Goal: Task Accomplishment & Management: Manage account settings

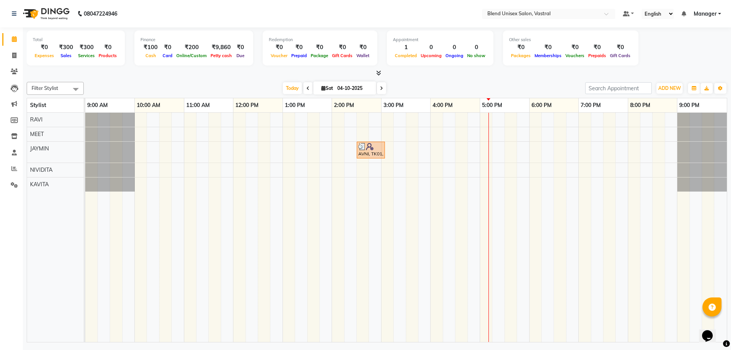
click at [416, 72] on div at bounding box center [377, 73] width 700 height 8
click at [424, 77] on div at bounding box center [377, 73] width 700 height 8
click at [321, 87] on icon at bounding box center [323, 88] width 4 height 5
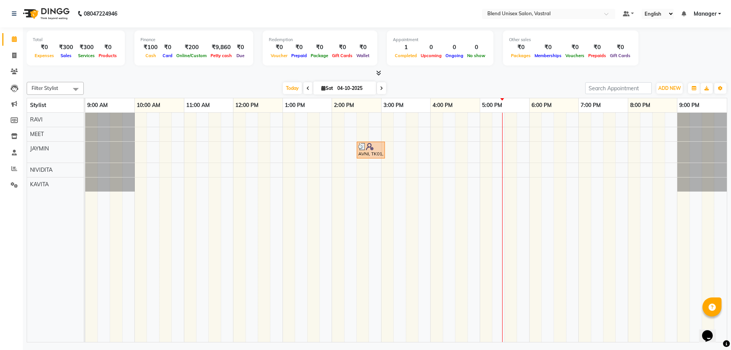
select select "10"
select select "2025"
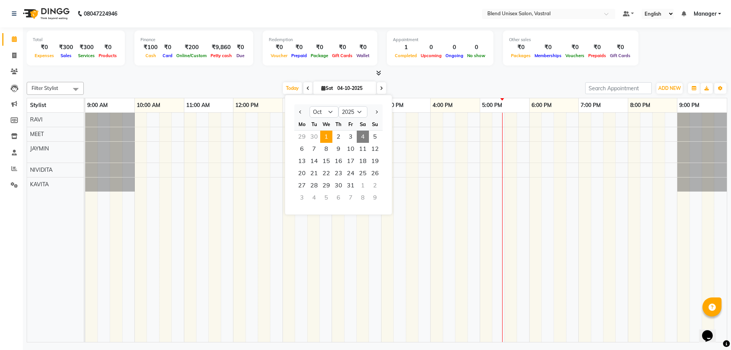
click at [328, 137] on span "1" at bounding box center [326, 137] width 12 height 12
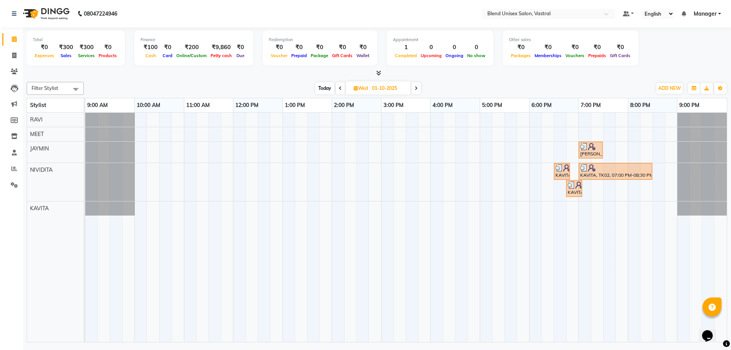
click at [418, 87] on span at bounding box center [416, 88] width 9 height 12
type input "02-10-2025"
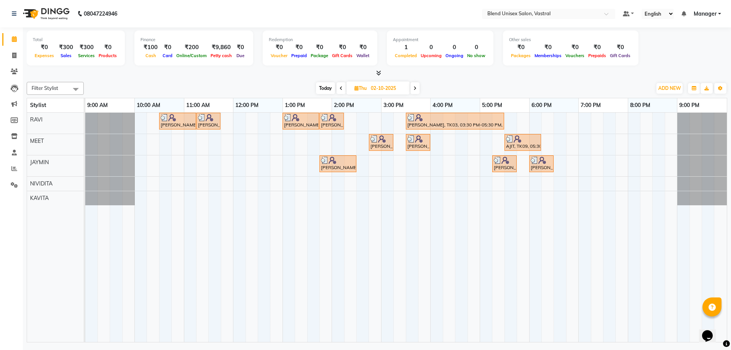
click at [355, 86] on icon at bounding box center [356, 88] width 4 height 5
select select "10"
select select "2025"
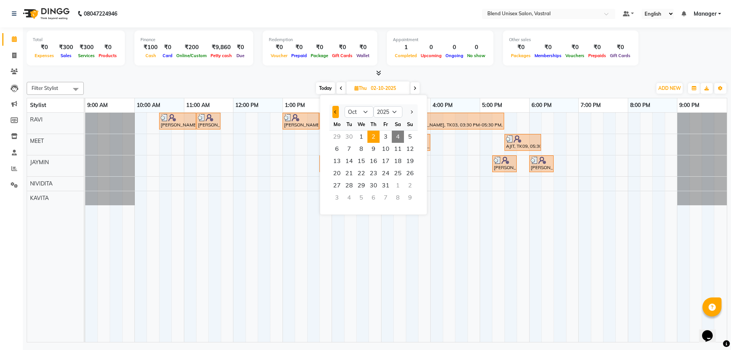
click at [335, 113] on span "Previous month" at bounding box center [335, 111] width 3 height 3
select select "9"
click at [340, 181] on span "29" at bounding box center [337, 185] width 12 height 12
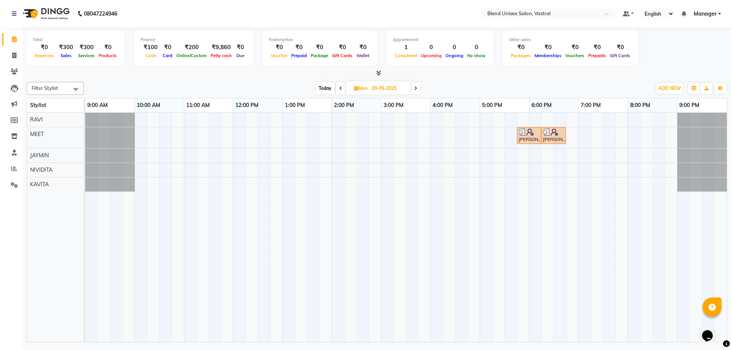
click at [414, 87] on span at bounding box center [415, 88] width 9 height 12
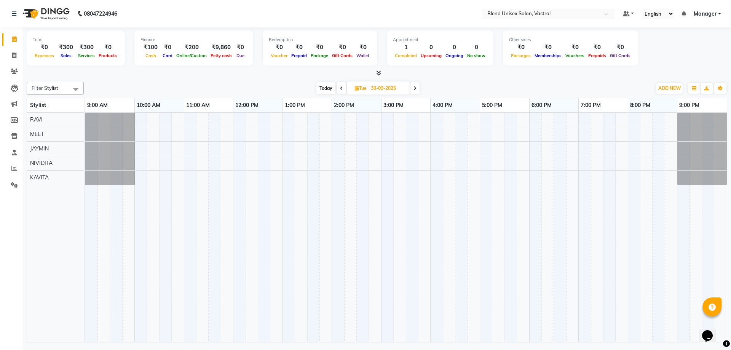
click at [414, 88] on icon at bounding box center [414, 88] width 3 height 5
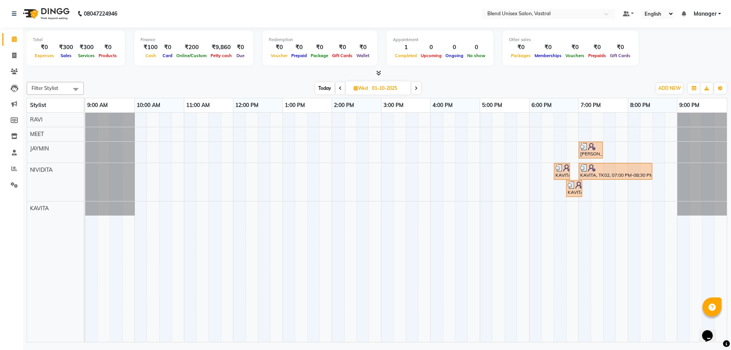
click at [340, 89] on icon at bounding box center [340, 88] width 3 height 5
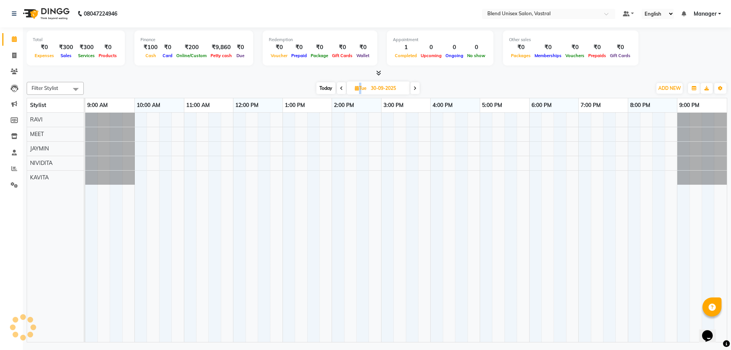
click at [340, 89] on icon at bounding box center [341, 88] width 3 height 5
click at [340, 89] on icon at bounding box center [340, 88] width 3 height 5
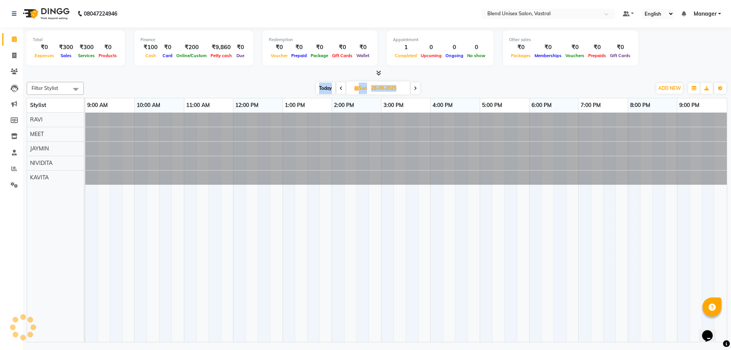
click at [340, 89] on icon at bounding box center [341, 88] width 3 height 5
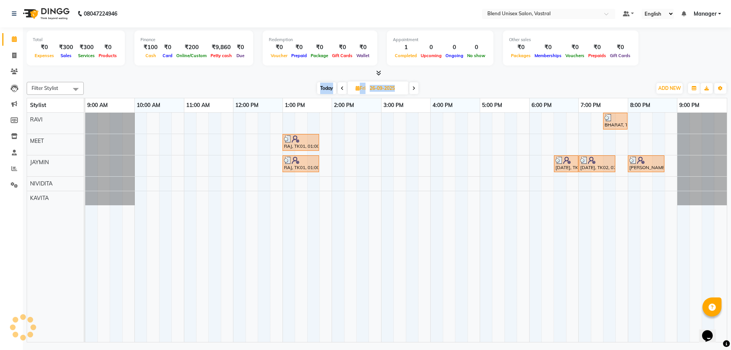
click at [340, 89] on span at bounding box center [342, 88] width 9 height 12
type input "[DATE]"
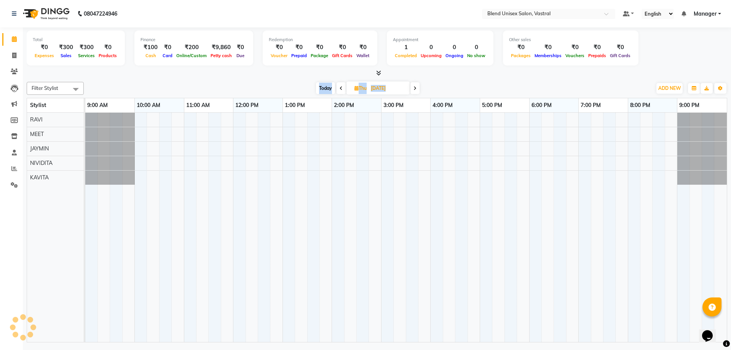
click at [270, 84] on div "[DATE] [DATE]" at bounding box center [368, 88] width 560 height 11
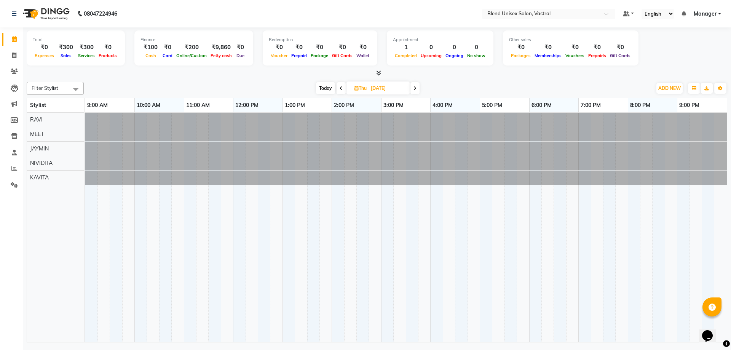
click at [353, 86] on span "Thu" at bounding box center [361, 88] width 16 height 6
select select "9"
select select "2025"
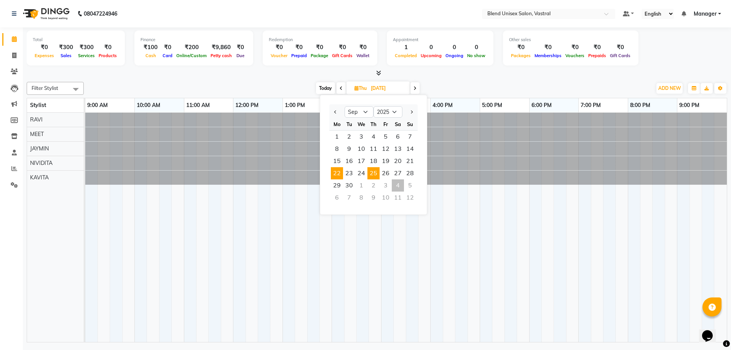
click at [338, 171] on span "22" at bounding box center [337, 173] width 12 height 12
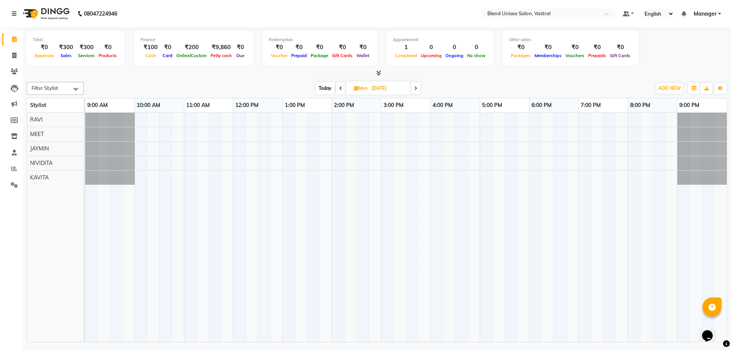
click at [339, 87] on icon at bounding box center [340, 88] width 3 height 5
click at [416, 89] on icon at bounding box center [415, 88] width 3 height 5
type input "[DATE]"
click at [355, 88] on icon at bounding box center [356, 88] width 4 height 5
select select "9"
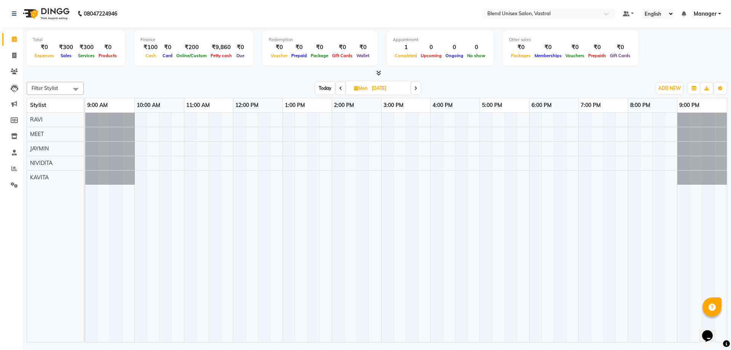
select select "2025"
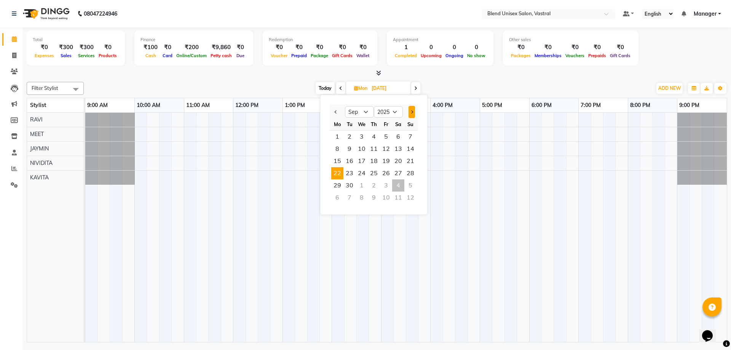
click at [412, 111] on span "Next month" at bounding box center [411, 111] width 3 height 3
click at [337, 113] on button "Previous month" at bounding box center [336, 112] width 6 height 12
select select "9"
click at [341, 137] on span "1" at bounding box center [337, 137] width 12 height 12
type input "01-09-2025"
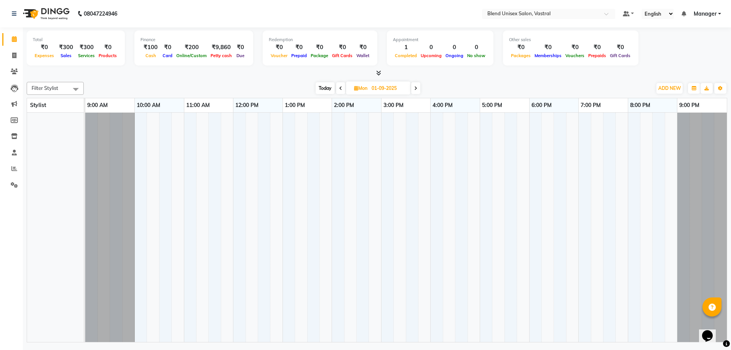
click at [356, 89] on icon at bounding box center [356, 88] width 4 height 5
select select "9"
select select "2025"
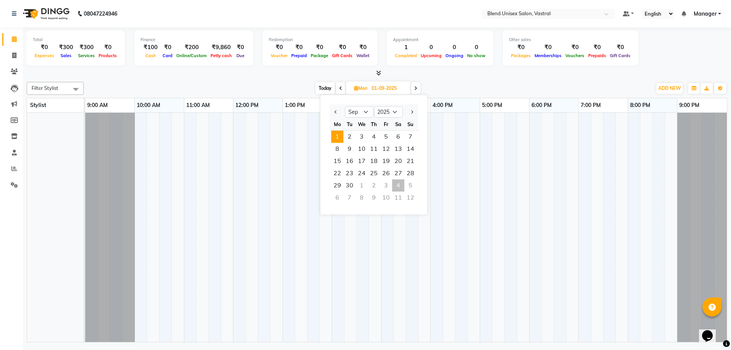
click at [339, 87] on icon at bounding box center [340, 88] width 3 height 5
type input "[DATE]"
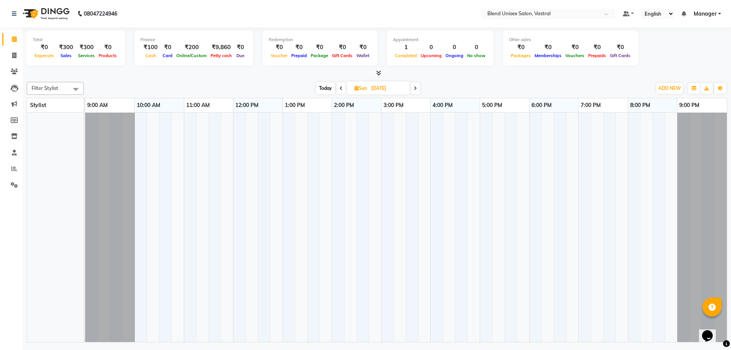
click at [358, 87] on span "Sun" at bounding box center [361, 88] width 16 height 6
select select "8"
select select "2025"
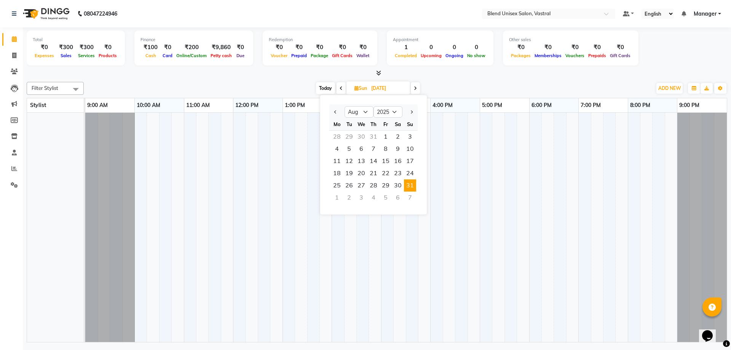
click at [434, 79] on div "Filter Stylist No data available [DATE] [DATE] Jan Feb Mar Apr May Jun [DATE] A…" at bounding box center [377, 210] width 700 height 263
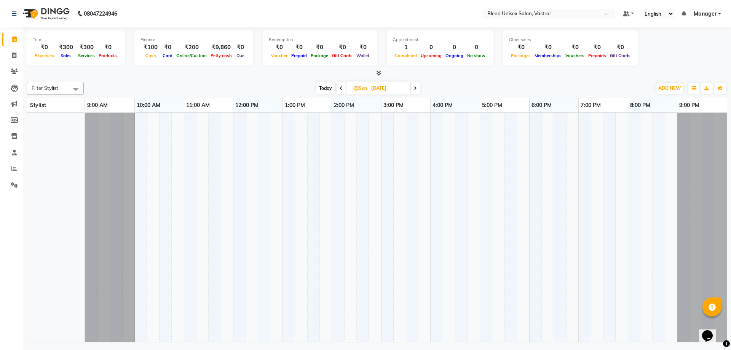
drag, startPoint x: 434, startPoint y: 79, endPoint x: 320, endPoint y: 72, distance: 114.1
click at [320, 72] on div at bounding box center [377, 73] width 700 height 8
click at [325, 90] on span "Today" at bounding box center [325, 88] width 19 height 12
type input "04-10-2025"
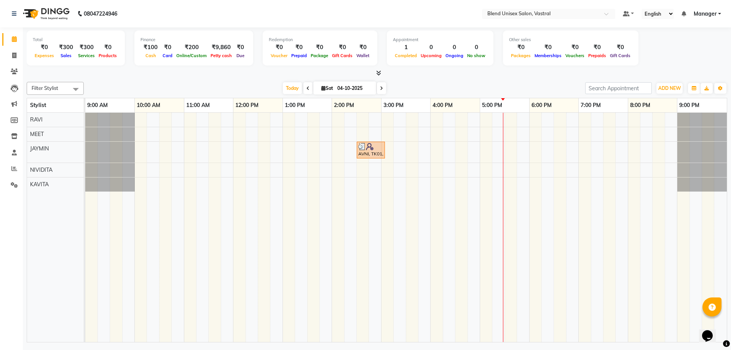
click at [471, 107] on div "4:00 PM" at bounding box center [455, 105] width 49 height 14
click at [474, 117] on div "AVNI, TK01, 02:30 PM-03:05 PM, Hair Wash Classic Medium" at bounding box center [405, 227] width 641 height 229
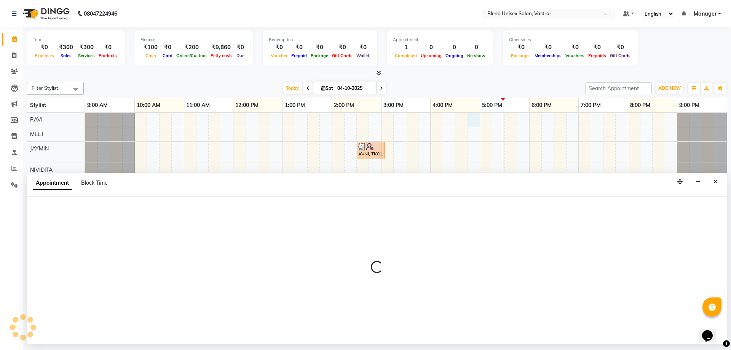
select select "92885"
select select "tentative"
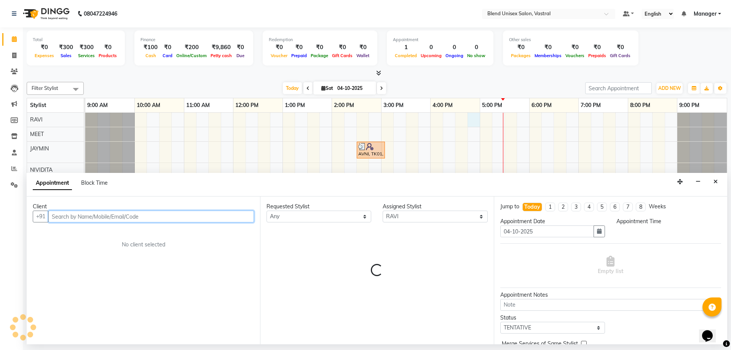
select select "1005"
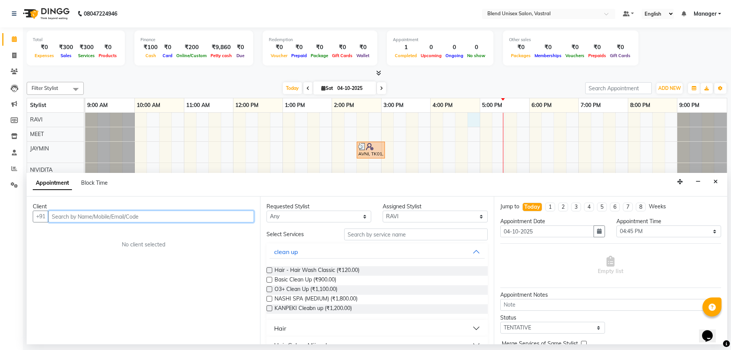
click at [193, 219] on input "text" at bounding box center [151, 217] width 206 height 12
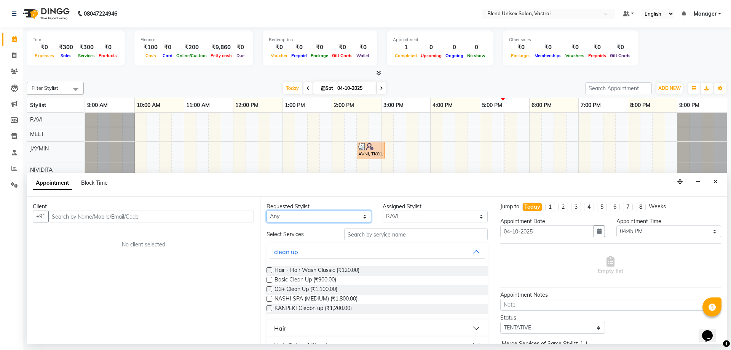
click at [297, 214] on select "Any [PERSON_NAME] MEET [PERSON_NAME]" at bounding box center [318, 217] width 105 height 12
click at [266, 211] on select "Any [PERSON_NAME] MEET [PERSON_NAME]" at bounding box center [318, 217] width 105 height 12
click at [296, 213] on select "Any [PERSON_NAME] MEET [PERSON_NAME]" at bounding box center [318, 217] width 105 height 12
select select "92887"
click at [266, 211] on select "Any [PERSON_NAME] MEET [PERSON_NAME]" at bounding box center [318, 217] width 105 height 12
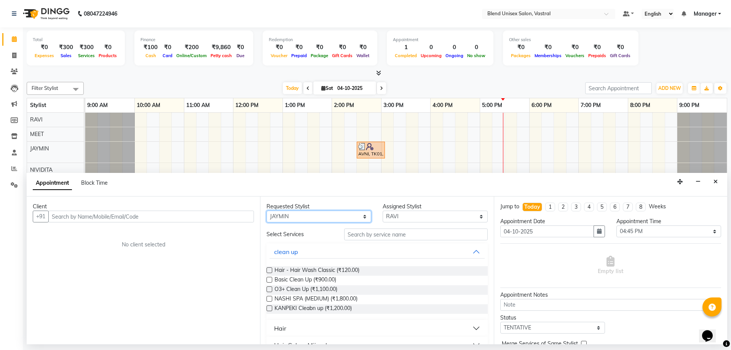
select select "92887"
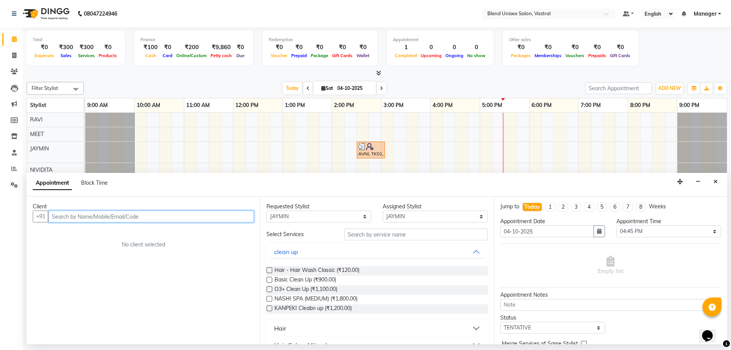
click at [94, 217] on input "text" at bounding box center [151, 217] width 206 height 12
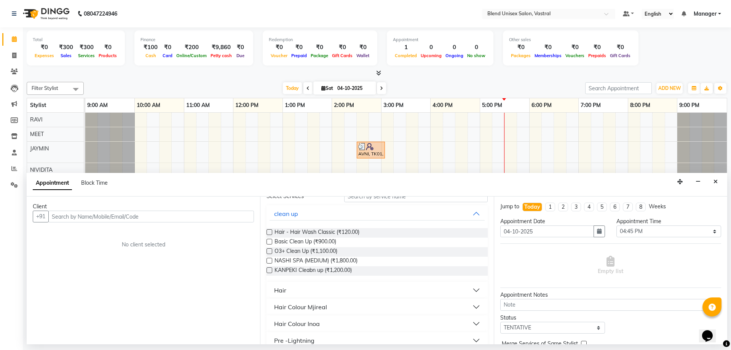
click at [317, 294] on button "Hair" at bounding box center [377, 290] width 215 height 14
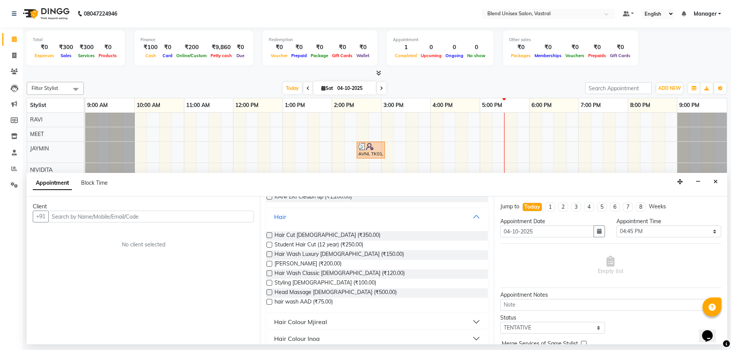
scroll to position [114, 0]
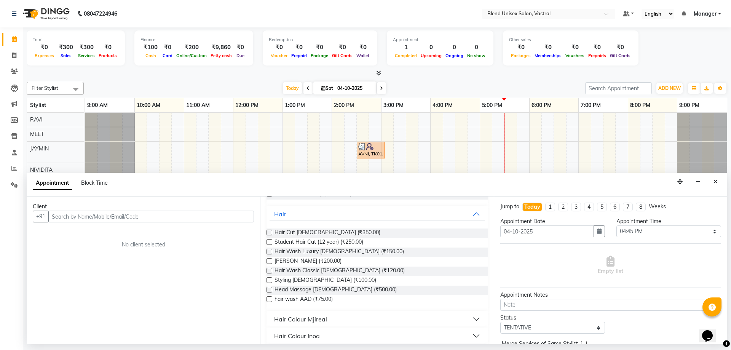
click at [269, 262] on label at bounding box center [269, 261] width 6 height 6
click at [269, 262] on input "checkbox" at bounding box center [268, 261] width 5 height 5
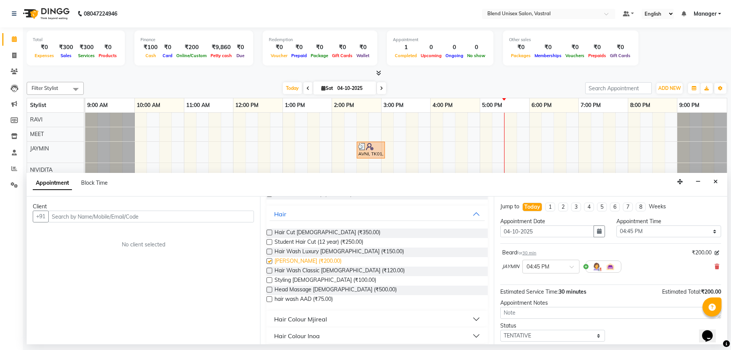
checkbox input "false"
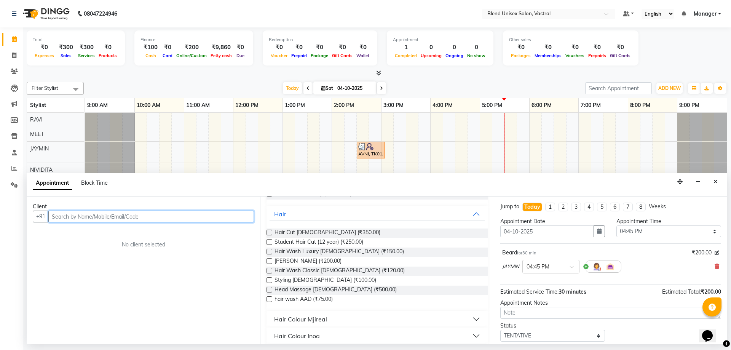
click at [187, 217] on input "text" at bounding box center [151, 217] width 206 height 12
type input "6"
type input "6353541993"
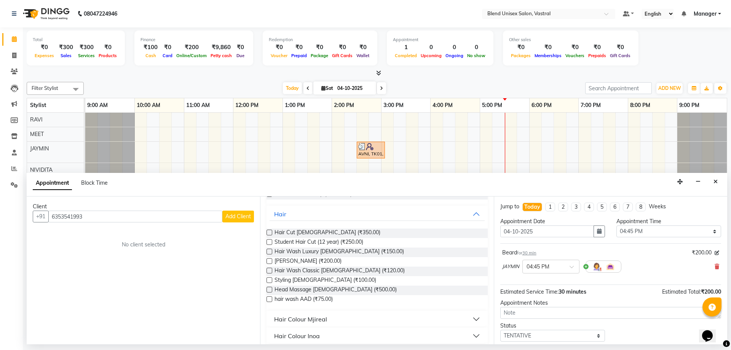
click at [239, 219] on span "Add Client" at bounding box center [238, 216] width 26 height 7
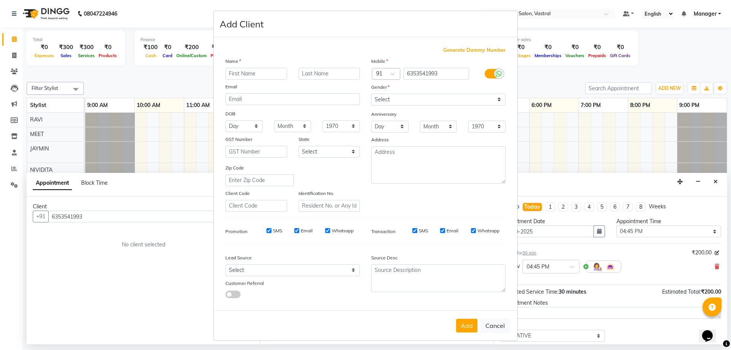
click at [241, 69] on input "text" at bounding box center [256, 74] width 62 height 12
type input "d"
type input "DARSHAN"
click at [440, 99] on select "Select [DEMOGRAPHIC_DATA] [DEMOGRAPHIC_DATA] Other Prefer Not To Say" at bounding box center [438, 100] width 134 height 12
select select "[DEMOGRAPHIC_DATA]"
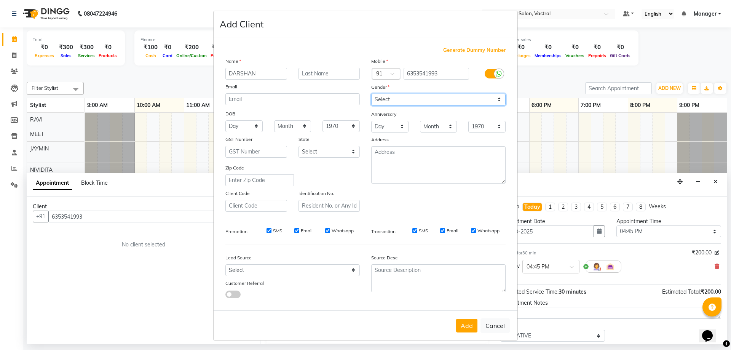
click at [371, 94] on select "Select [DEMOGRAPHIC_DATA] [DEMOGRAPHIC_DATA] Other Prefer Not To Say" at bounding box center [438, 100] width 134 height 12
click at [459, 322] on button "Add" at bounding box center [466, 326] width 21 height 14
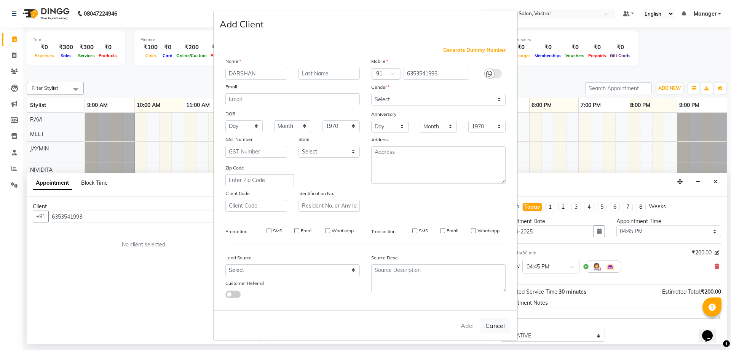
select select
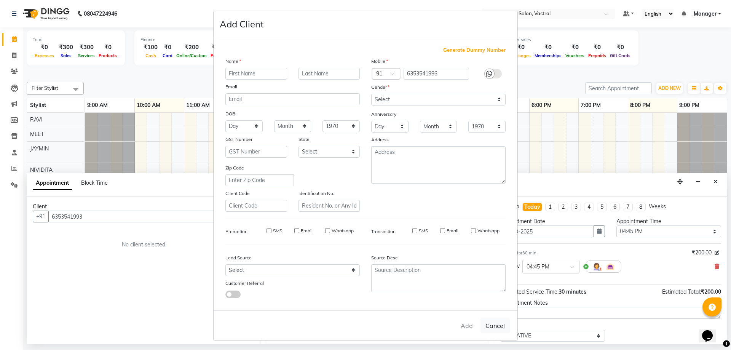
select select
checkbox input "false"
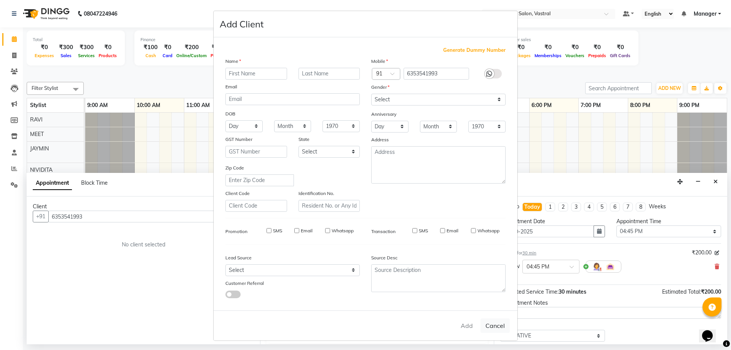
checkbox input "false"
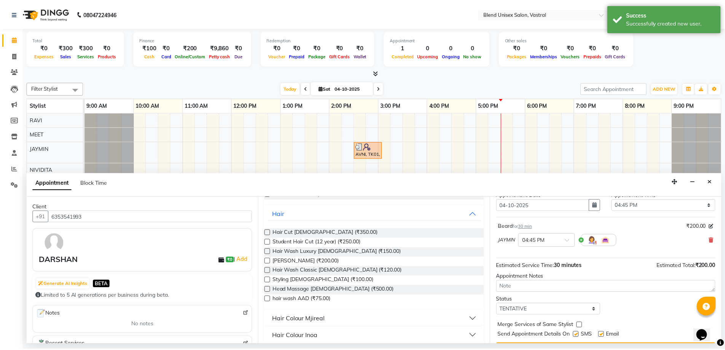
scroll to position [45, 0]
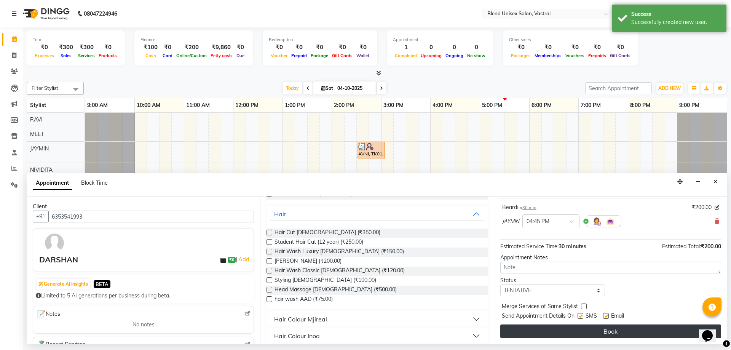
click at [585, 331] on button "Book" at bounding box center [610, 331] width 221 height 14
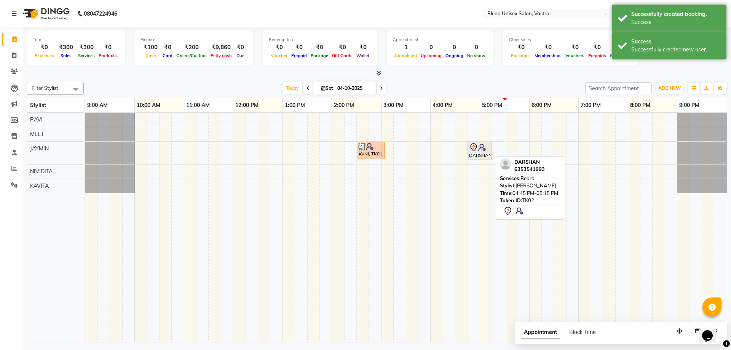
click at [476, 152] on div "DARSHAN, TK02, 04:45 PM-05:15 PM, [PERSON_NAME]" at bounding box center [479, 151] width 23 height 16
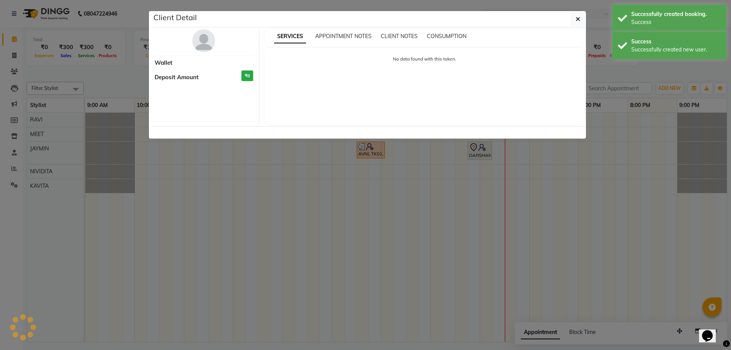
select select "7"
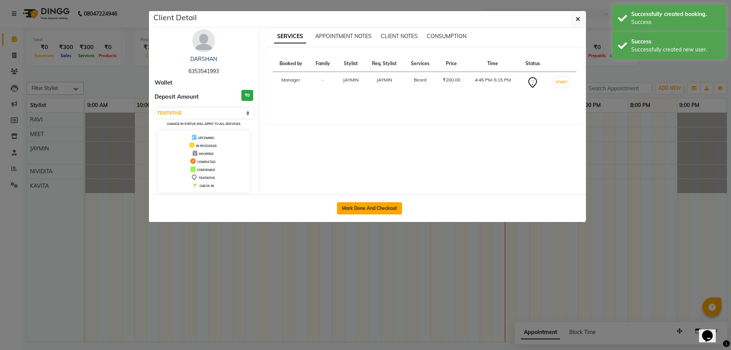
click at [391, 211] on button "Mark Done And Checkout" at bounding box center [369, 208] width 65 height 12
select select "service"
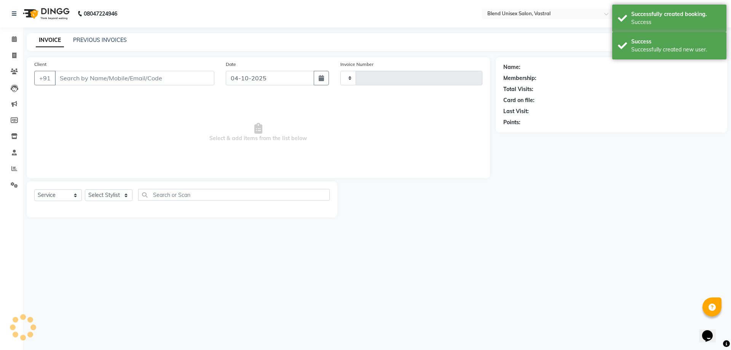
type input "0031"
select select "9095"
type input "6353541993"
select select "92887"
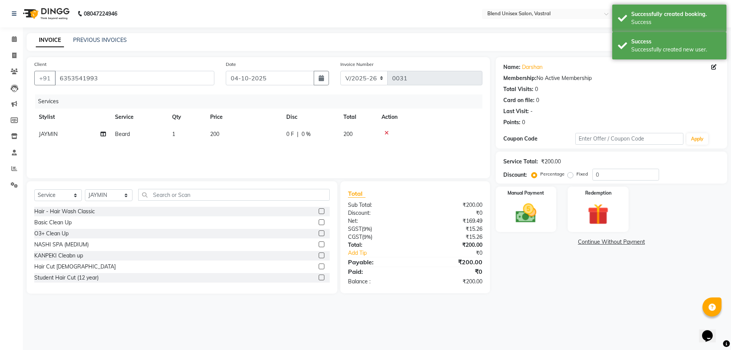
click at [296, 136] on div "0 F | 0 %" at bounding box center [310, 134] width 48 height 8
click at [328, 136] on input "0" at bounding box center [333, 136] width 23 height 12
type input "50"
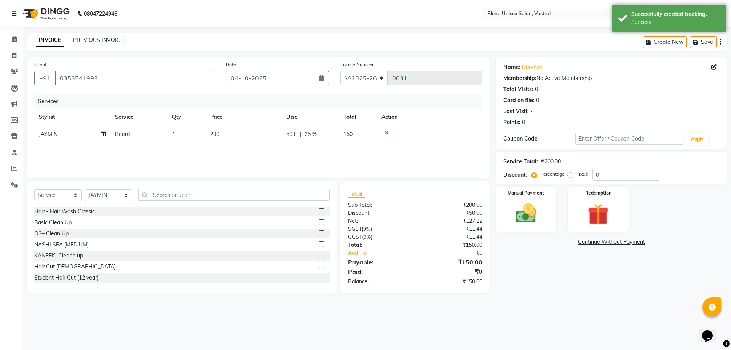
click at [464, 133] on div at bounding box center [429, 132] width 96 height 5
click at [525, 227] on div "Manual Payment" at bounding box center [525, 209] width 63 height 47
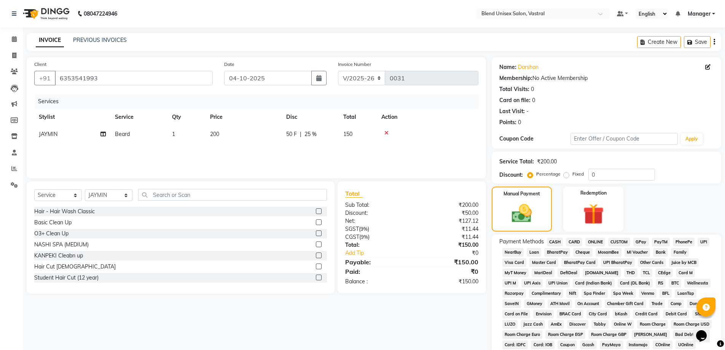
click at [595, 242] on span "ONLINE" at bounding box center [596, 242] width 20 height 9
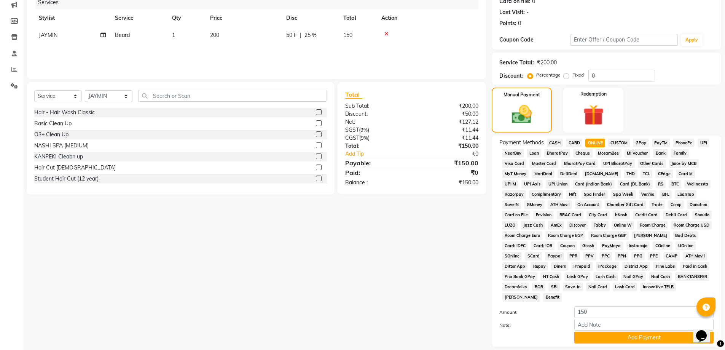
scroll to position [152, 0]
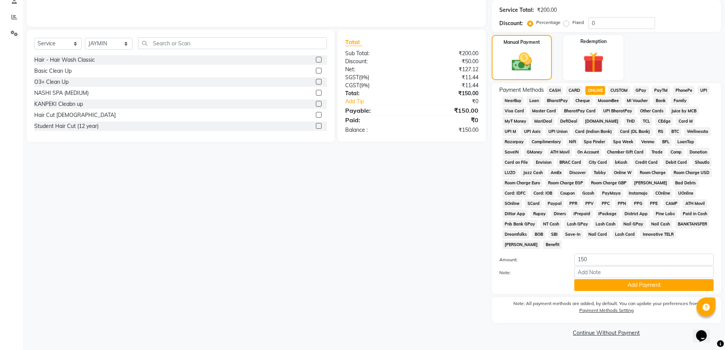
click at [603, 285] on button "Add Payment" at bounding box center [643, 285] width 139 height 12
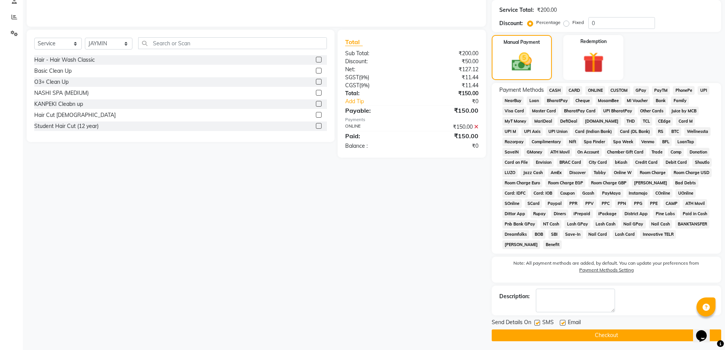
click at [601, 333] on button "Checkout" at bounding box center [607, 335] width 230 height 12
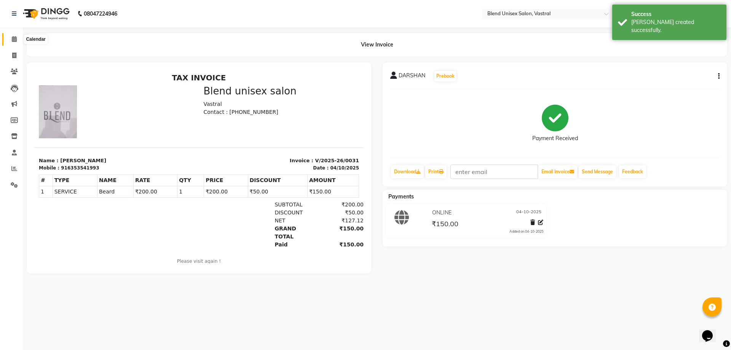
click at [14, 35] on span at bounding box center [14, 39] width 13 height 9
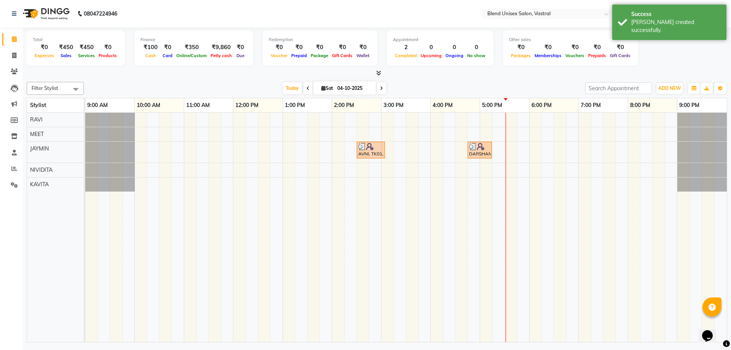
click at [487, 117] on div "AVNI, TK01, 02:30 PM-03:05 PM, Hair Wash Classic Medium DARSHAN, TK02, 04:45 PM…" at bounding box center [405, 227] width 641 height 229
select select "92885"
select select "tentative"
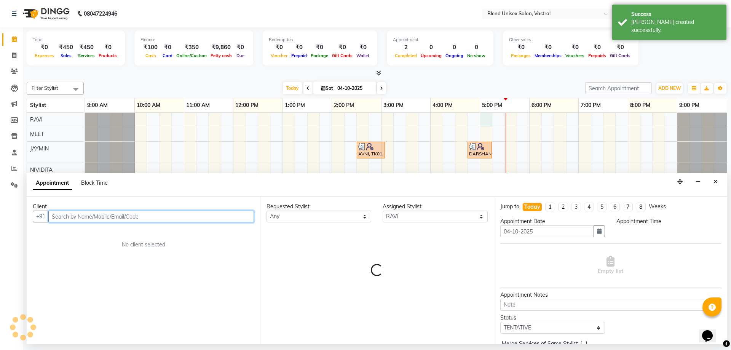
select select "1020"
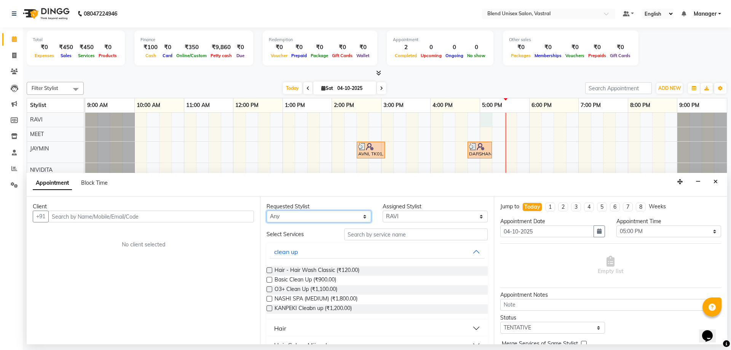
click at [304, 215] on select "Any [PERSON_NAME] MEET [PERSON_NAME]" at bounding box center [318, 217] width 105 height 12
select select "92885"
click at [266, 211] on select "Any [PERSON_NAME] MEET [PERSON_NAME]" at bounding box center [318, 217] width 105 height 12
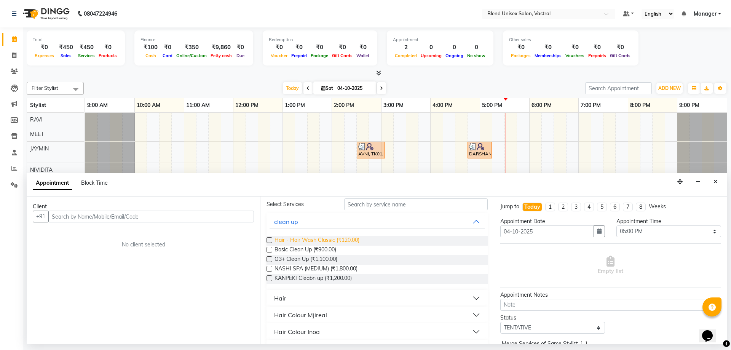
scroll to position [38, 0]
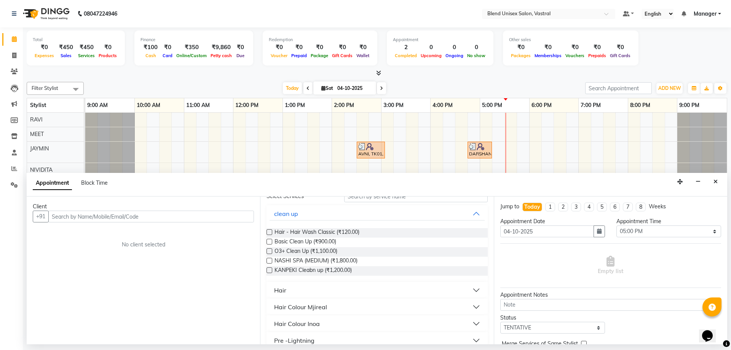
click at [290, 293] on button "Hair" at bounding box center [377, 290] width 215 height 14
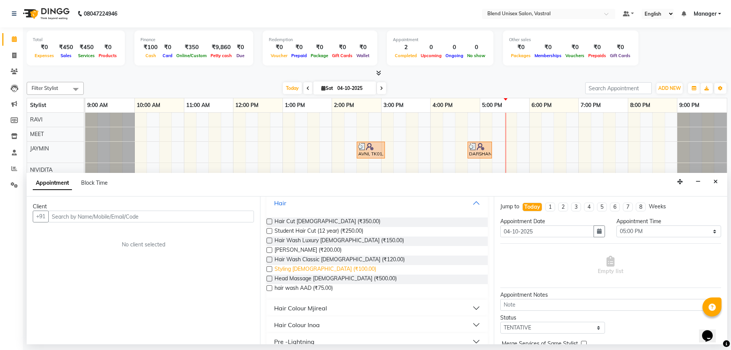
scroll to position [114, 0]
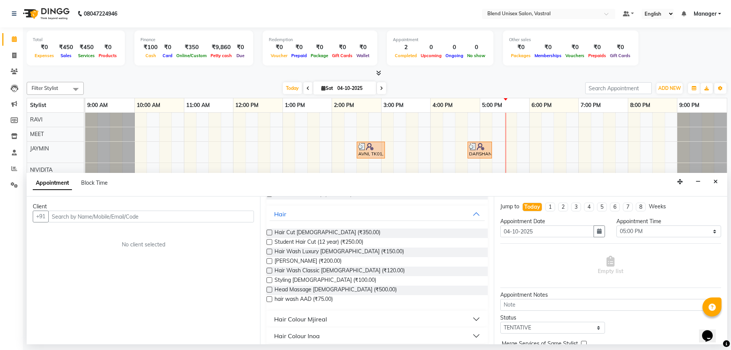
click at [263, 233] on div "Requested Stylist Any [PERSON_NAME] KAVITA MEET NIVIDITA RAVI Assigned Stylist …" at bounding box center [376, 270] width 233 height 148
click at [271, 232] on label at bounding box center [269, 233] width 6 height 6
click at [271, 232] on input "checkbox" at bounding box center [268, 233] width 5 height 5
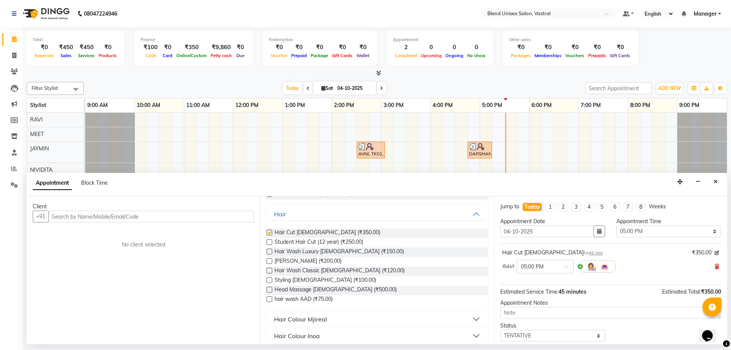
checkbox input "false"
click at [269, 260] on label at bounding box center [269, 261] width 6 height 6
click at [269, 260] on input "checkbox" at bounding box center [268, 261] width 5 height 5
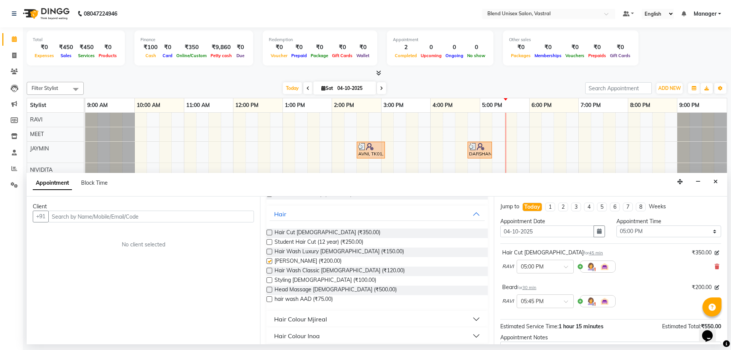
checkbox input "false"
click at [243, 217] on input "text" at bounding box center [151, 217] width 206 height 12
click at [117, 219] on input "text" at bounding box center [151, 217] width 206 height 12
drag, startPoint x: 131, startPoint y: 219, endPoint x: 131, endPoint y: 190, distance: 28.6
click at [131, 218] on input "text" at bounding box center [151, 217] width 206 height 12
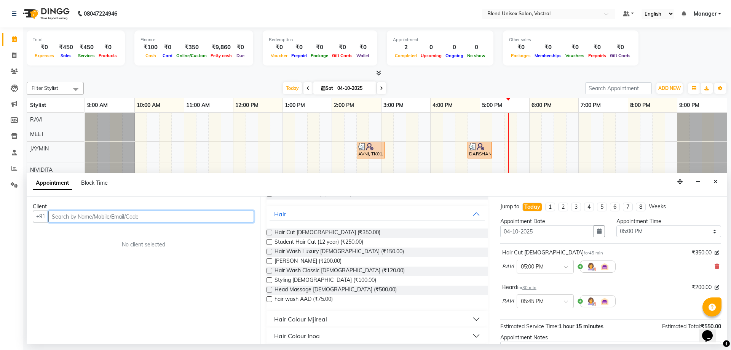
click at [196, 220] on input "text" at bounding box center [151, 217] width 206 height 12
click at [201, 215] on input "text" at bounding box center [151, 217] width 206 height 12
click at [236, 215] on input "text" at bounding box center [151, 217] width 206 height 12
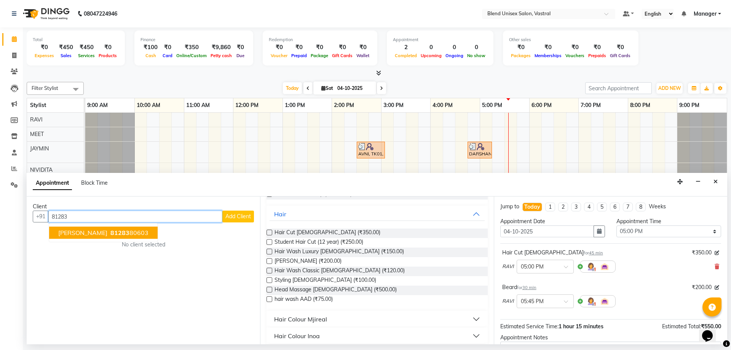
click at [132, 231] on ngb-highlight "81283 80603" at bounding box center [129, 233] width 40 height 8
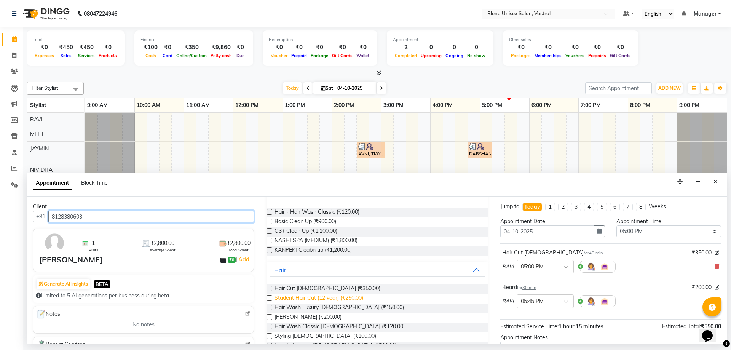
scroll to position [76, 0]
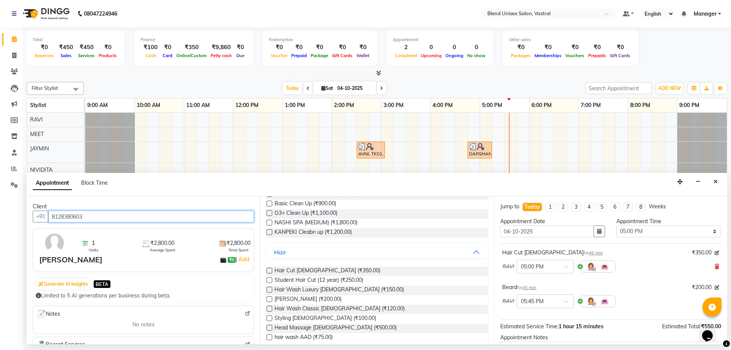
type input "8128380603"
click at [268, 271] on label at bounding box center [269, 271] width 6 height 6
click at [268, 271] on input "checkbox" at bounding box center [268, 271] width 5 height 5
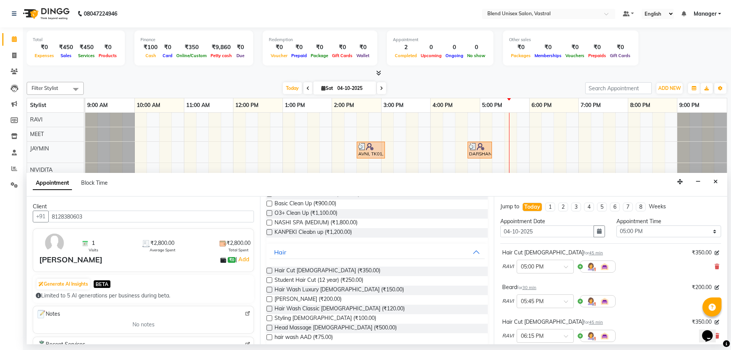
click at [268, 271] on label at bounding box center [269, 271] width 6 height 6
click at [268, 271] on input "checkbox" at bounding box center [268, 271] width 5 height 5
checkbox input "false"
click at [269, 300] on label at bounding box center [269, 299] width 6 height 6
click at [269, 300] on input "checkbox" at bounding box center [268, 299] width 5 height 5
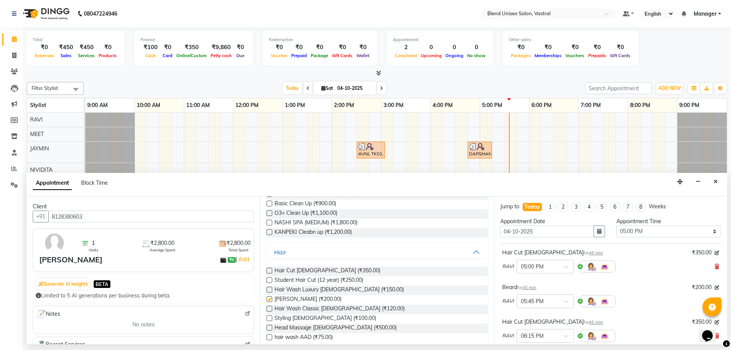
click at [269, 300] on label at bounding box center [269, 299] width 6 height 6
click at [269, 300] on input "checkbox" at bounding box center [268, 299] width 5 height 5
checkbox input "false"
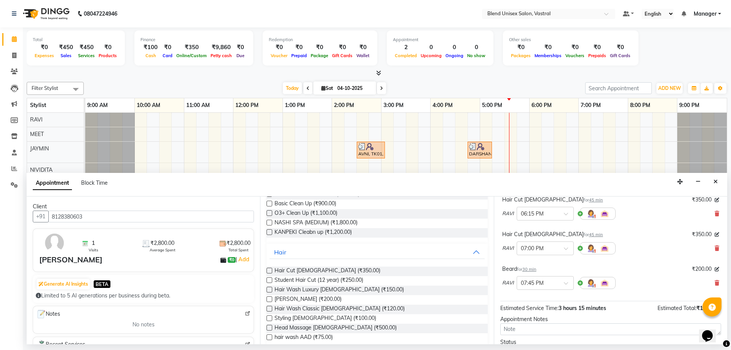
scroll to position [184, 0]
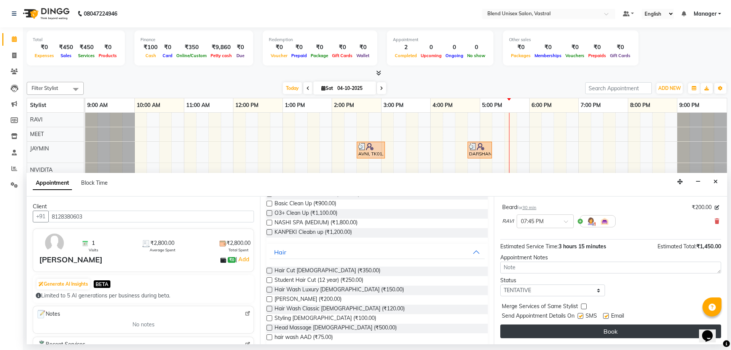
click at [570, 335] on button "Book" at bounding box center [610, 331] width 221 height 14
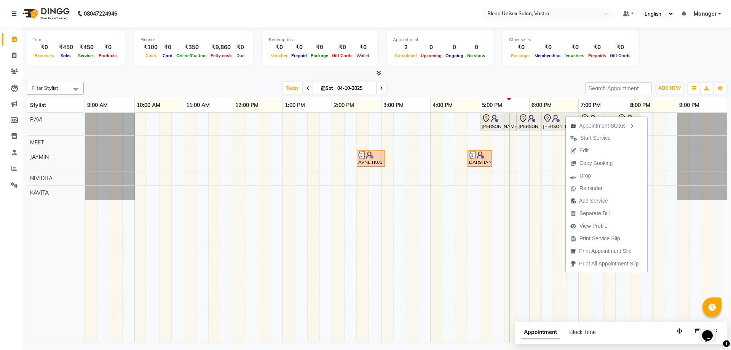
click at [543, 91] on div "[DATE] [DATE]" at bounding box center [335, 88] width 494 height 11
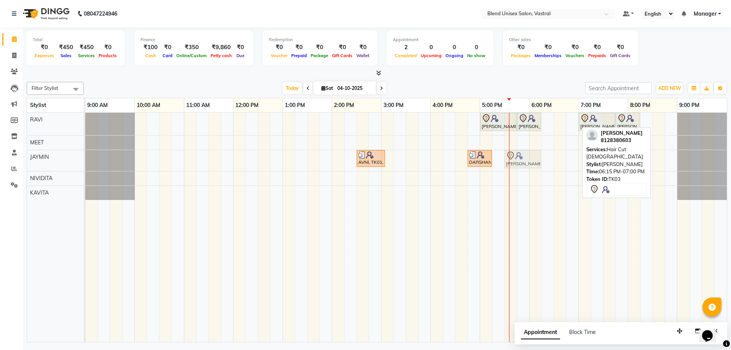
drag, startPoint x: 565, startPoint y: 115, endPoint x: 533, endPoint y: 160, distance: 55.2
click at [533, 160] on tbody "[PERSON_NAME], TK03, 05:00 PM-05:45 PM, Hair Cut [DEMOGRAPHIC_DATA] [PERSON_NAM…" at bounding box center [405, 156] width 641 height 87
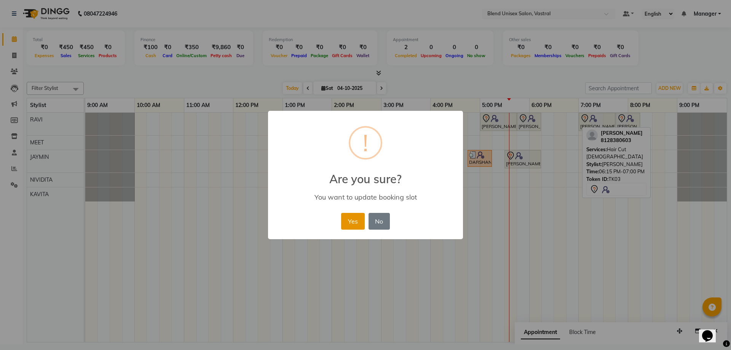
click at [349, 223] on button "Yes" at bounding box center [352, 221] width 23 height 17
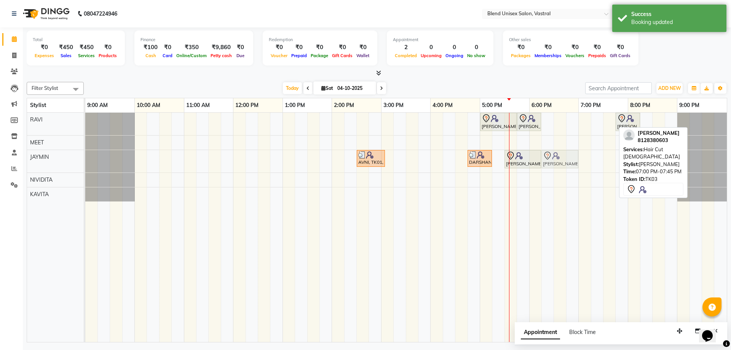
drag, startPoint x: 594, startPoint y: 119, endPoint x: 558, endPoint y: 164, distance: 58.0
click at [558, 164] on tbody "[PERSON_NAME], TK03, 05:00 PM-05:45 PM, Hair Cut [DEMOGRAPHIC_DATA] [PERSON_NAM…" at bounding box center [405, 157] width 641 height 89
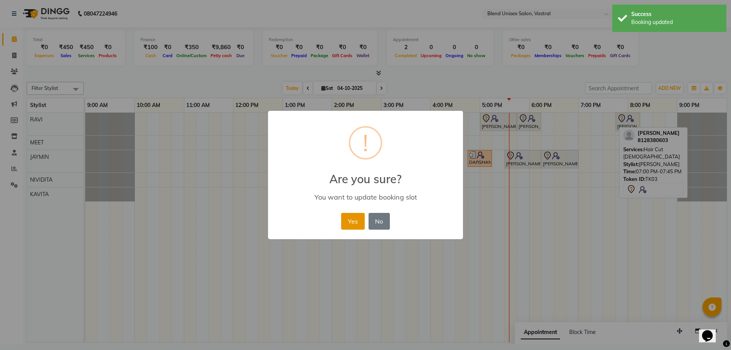
click at [355, 222] on button "Yes" at bounding box center [352, 221] width 23 height 17
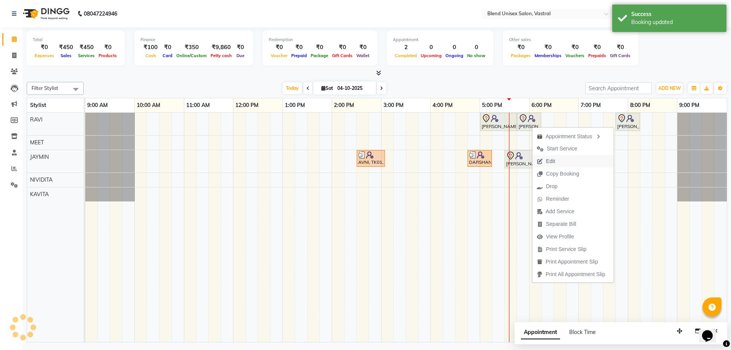
click at [546, 158] on span "Edit" at bounding box center [545, 161] width 27 height 13
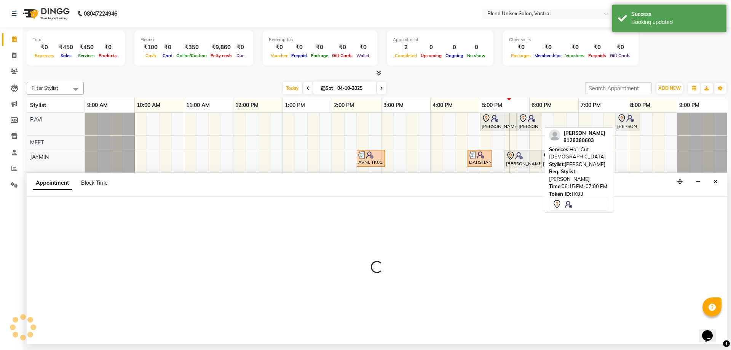
select select "tentative"
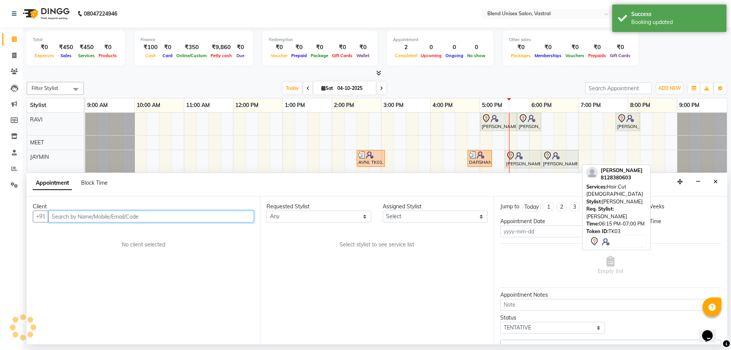
type input "04-10-2025"
select select "92885"
select select "1020"
select select "4595"
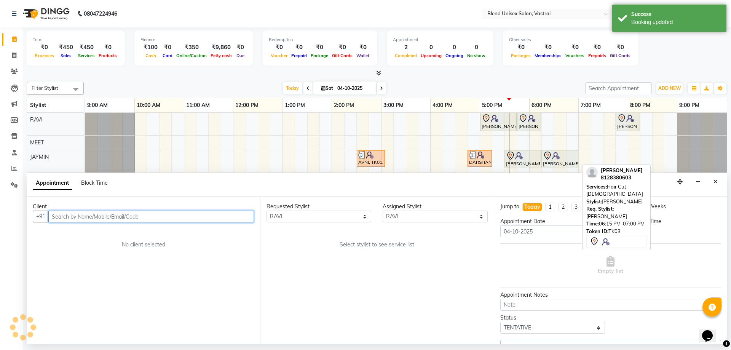
select select "4595"
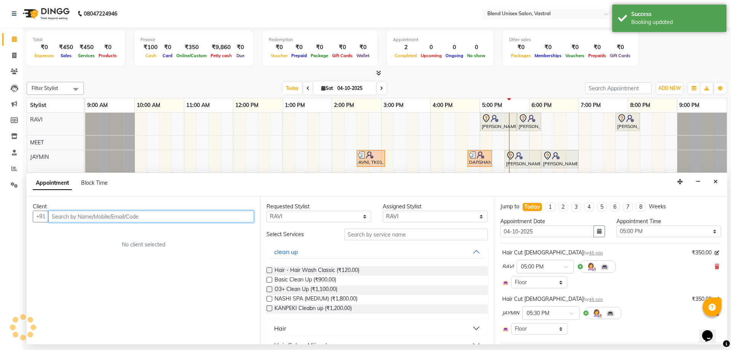
select select "4595"
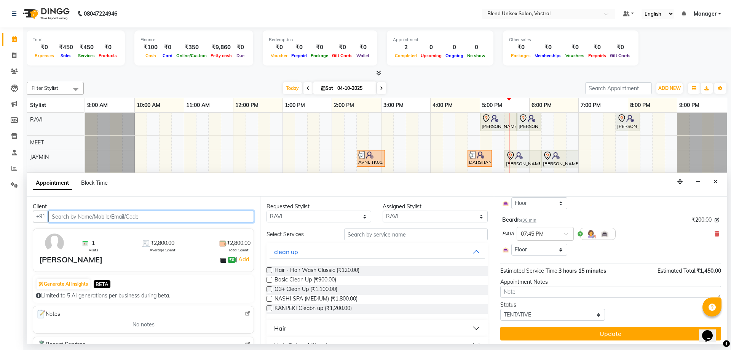
scroll to position [221, 0]
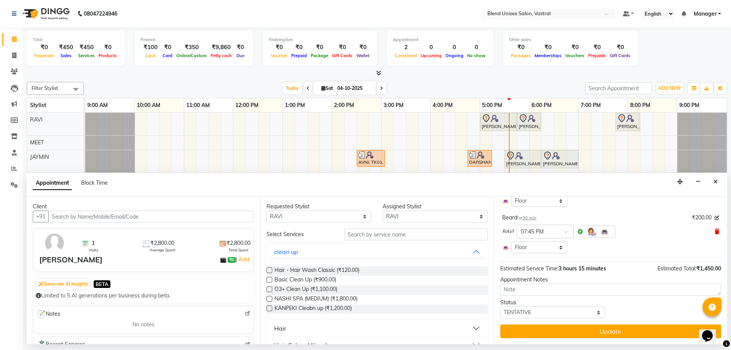
click at [715, 231] on icon at bounding box center [717, 231] width 5 height 5
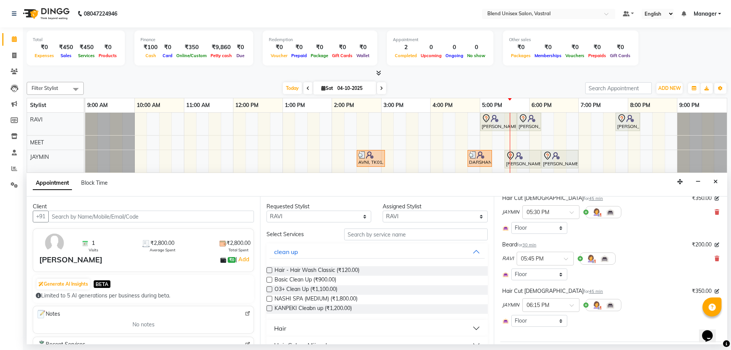
scroll to position [114, 0]
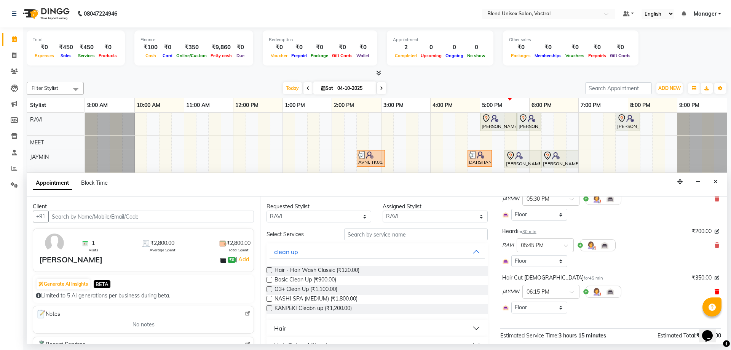
click at [715, 292] on icon at bounding box center [717, 291] width 5 height 5
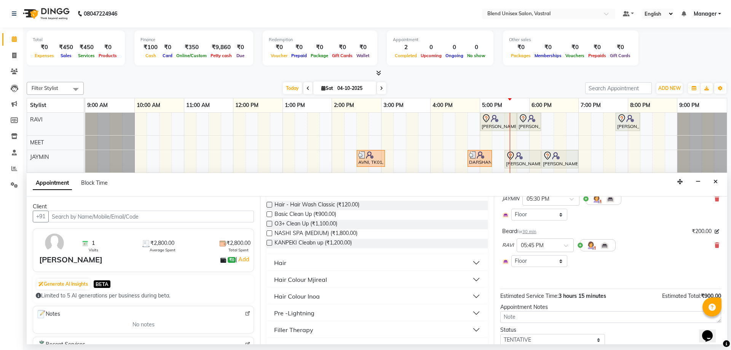
scroll to position [38, 0]
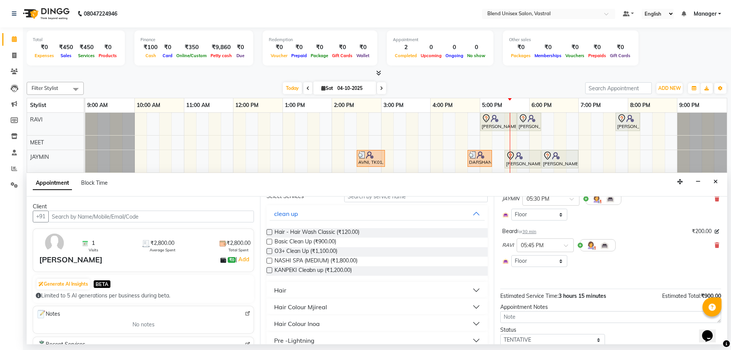
click at [291, 291] on button "Hair" at bounding box center [377, 290] width 215 height 14
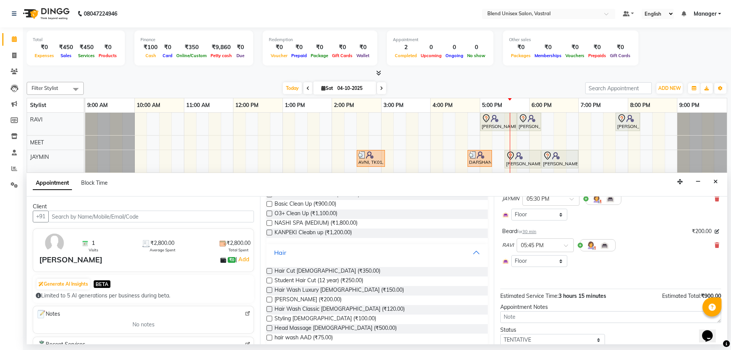
scroll to position [76, 0]
click at [268, 301] on label at bounding box center [269, 299] width 6 height 6
click at [268, 301] on input "checkbox" at bounding box center [268, 299] width 5 height 5
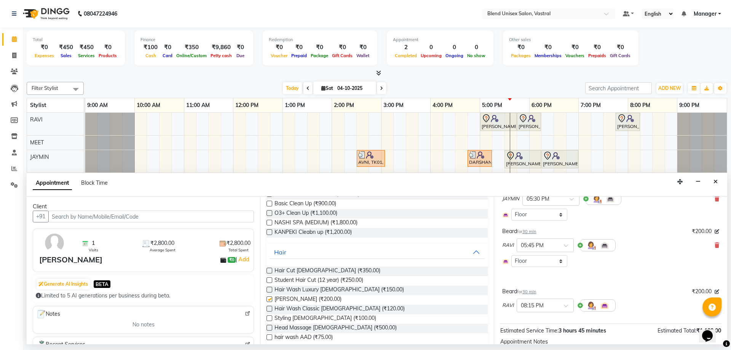
checkbox input "false"
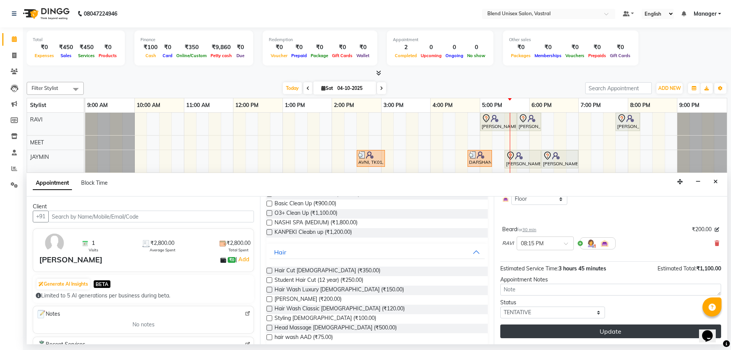
click at [560, 333] on button "Update" at bounding box center [610, 331] width 221 height 14
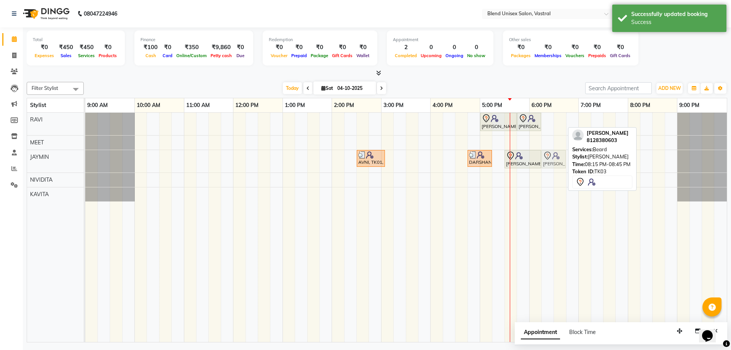
drag, startPoint x: 653, startPoint y: 121, endPoint x: 556, endPoint y: 169, distance: 107.8
click at [560, 163] on tbody "[PERSON_NAME], TK03, 05:00 PM-05:45 PM, Hair Cut [DEMOGRAPHIC_DATA] [PERSON_NAM…" at bounding box center [405, 157] width 641 height 89
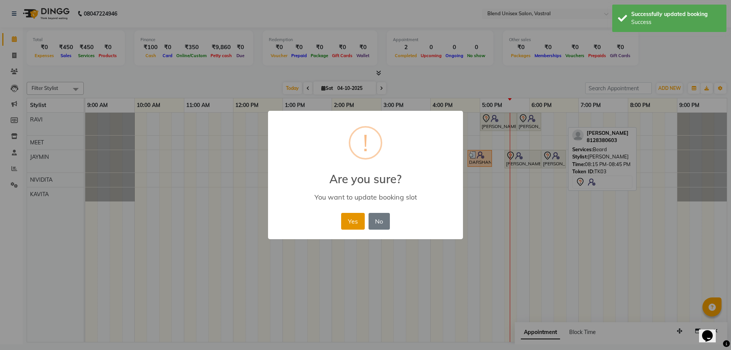
click at [349, 220] on button "Yes" at bounding box center [352, 221] width 23 height 17
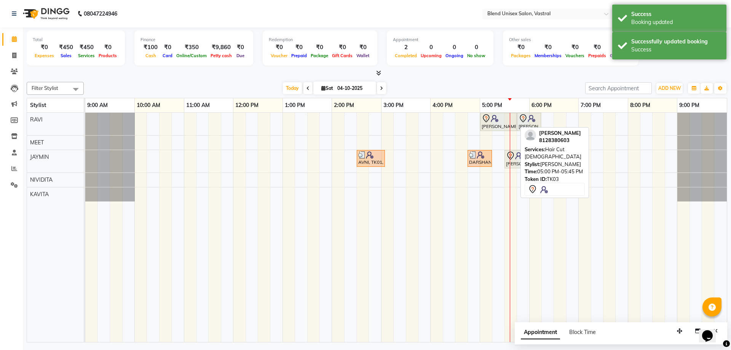
click at [497, 128] on div "[PERSON_NAME], TK03, 05:00 PM-05:45 PM, Hair Cut [DEMOGRAPHIC_DATA]" at bounding box center [498, 122] width 35 height 16
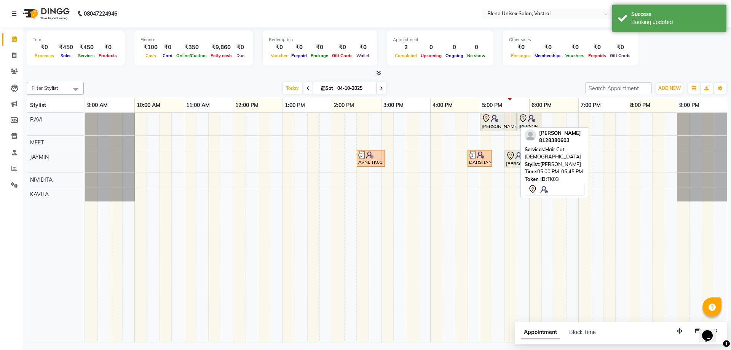
click at [492, 118] on img at bounding box center [495, 119] width 8 height 8
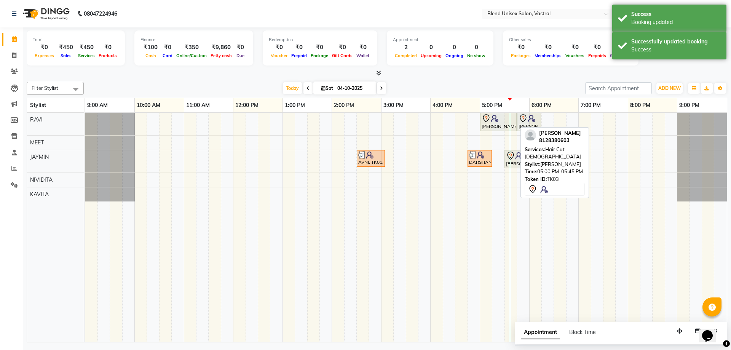
select select "7"
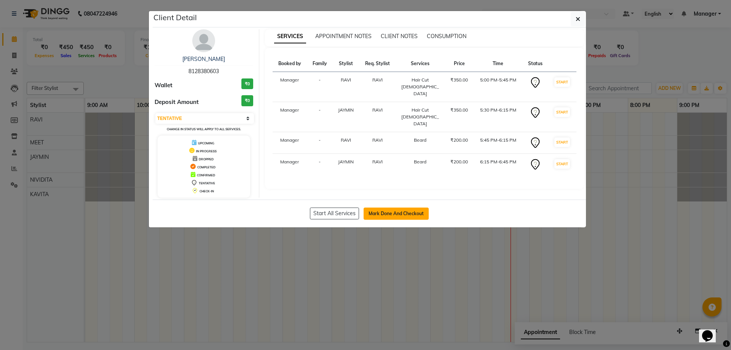
click at [399, 215] on button "Mark Done And Checkout" at bounding box center [396, 213] width 65 height 12
select select "service"
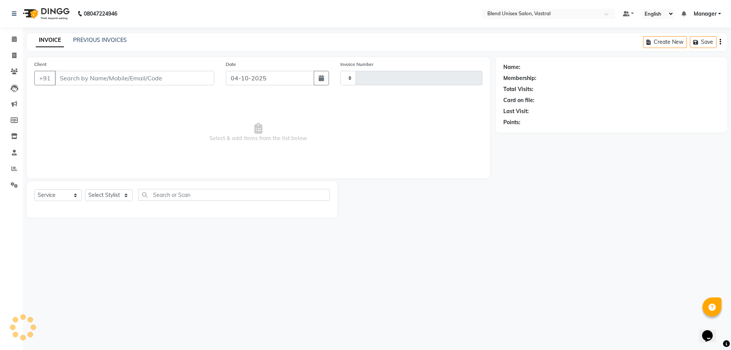
type input "0032"
select select "9095"
type input "8128380603"
select select "92887"
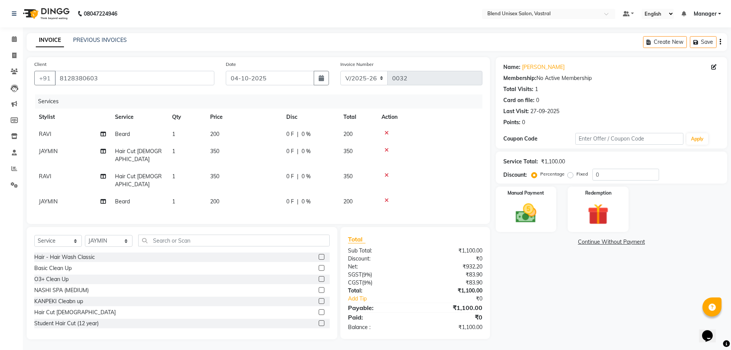
click at [291, 132] on span "0 F" at bounding box center [290, 134] width 8 height 8
select select "92885"
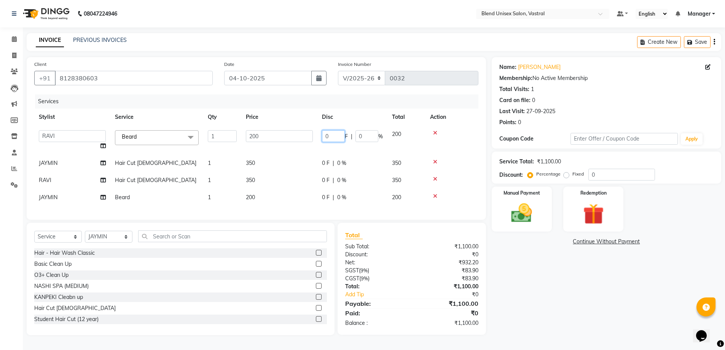
drag, startPoint x: 333, startPoint y: 135, endPoint x: 317, endPoint y: 132, distance: 15.5
click at [332, 135] on input "0" at bounding box center [333, 136] width 23 height 12
type input "50"
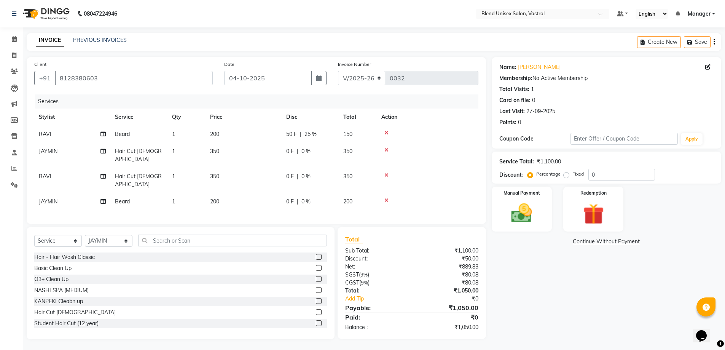
click at [343, 161] on tbody "[PERSON_NAME] 1 200 50 F | 25 % 150 [PERSON_NAME] Hair Cut [DEMOGRAPHIC_DATA] 1…" at bounding box center [256, 168] width 444 height 85
click at [337, 154] on td "0 F | 0 %" at bounding box center [310, 155] width 57 height 25
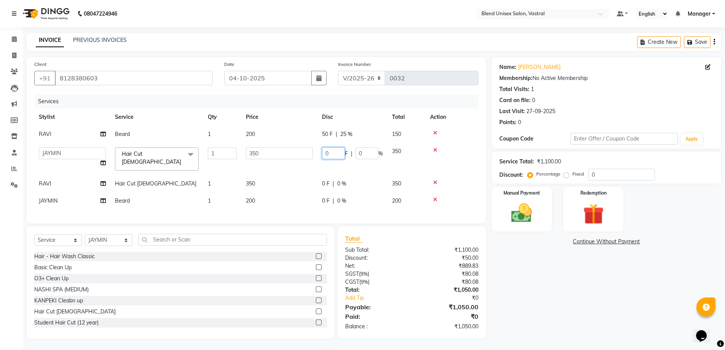
click at [335, 152] on input "0" at bounding box center [333, 153] width 23 height 12
type input "50"
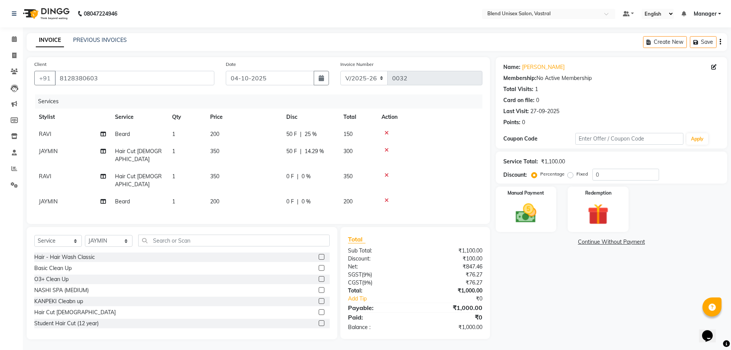
drag, startPoint x: 326, startPoint y: 182, endPoint x: 333, endPoint y: 180, distance: 7.0
click at [331, 180] on tbody "[PERSON_NAME] 1 200 50 F | 25 % 150 [PERSON_NAME] Hair Cut [DEMOGRAPHIC_DATA] 1…" at bounding box center [258, 168] width 448 height 85
drag, startPoint x: 333, startPoint y: 180, endPoint x: 333, endPoint y: 175, distance: 5.3
click at [333, 193] on td "0 F | 0 %" at bounding box center [310, 201] width 57 height 17
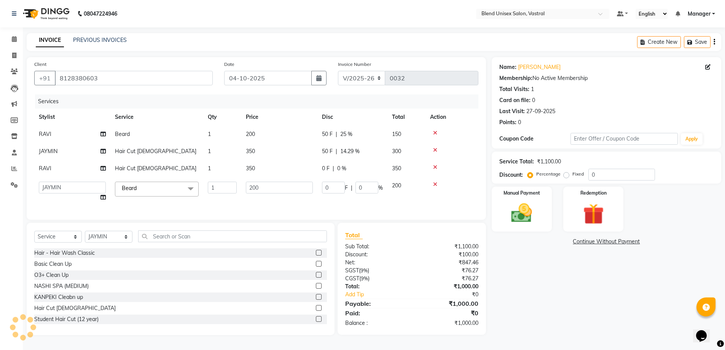
click at [333, 175] on td "0 F | 0 %" at bounding box center [352, 168] width 70 height 17
select select "92885"
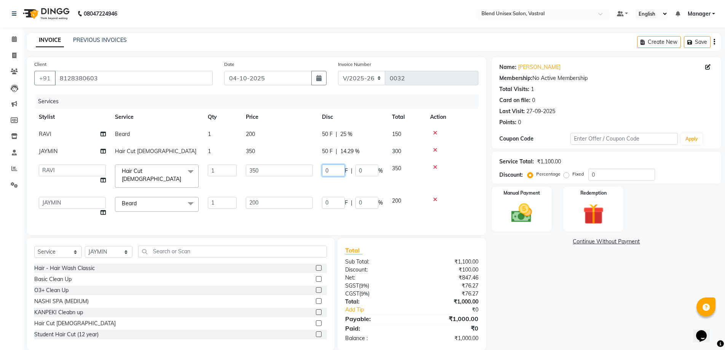
click at [333, 169] on input "0" at bounding box center [333, 170] width 23 height 12
type input "50"
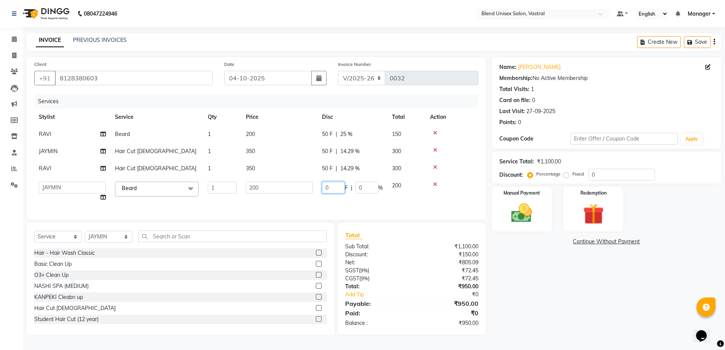
click at [339, 197] on td "0 F | 0 %" at bounding box center [352, 191] width 70 height 29
type input "50"
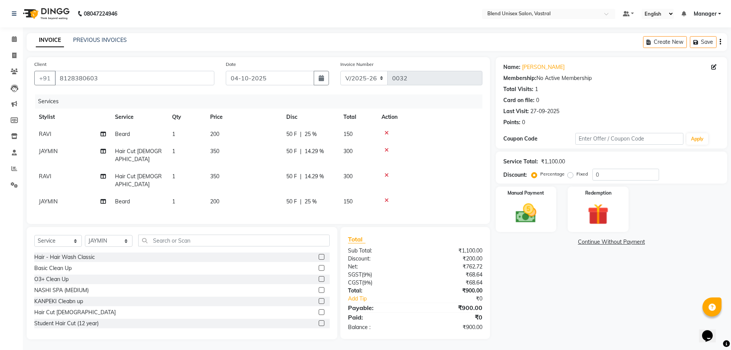
click at [464, 172] on div at bounding box center [429, 174] width 96 height 5
click at [514, 201] on img at bounding box center [525, 213] width 35 height 25
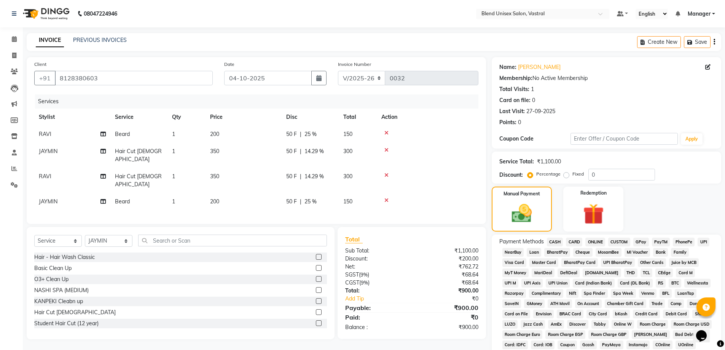
click at [556, 242] on span "CASH" at bounding box center [555, 242] width 16 height 9
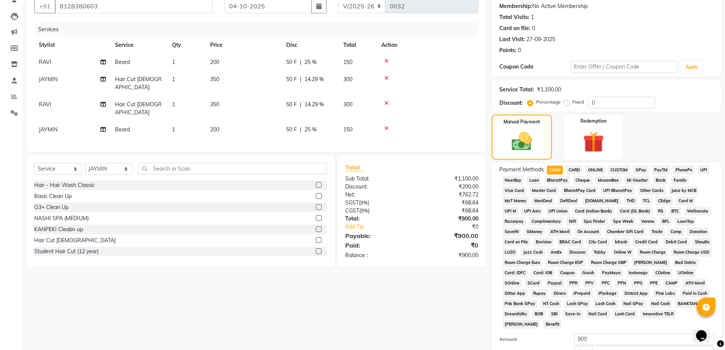
scroll to position [152, 0]
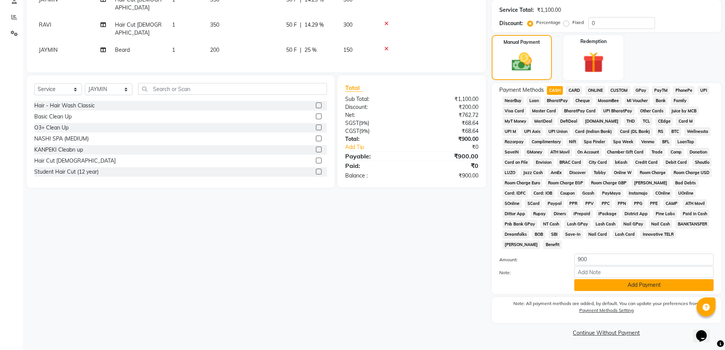
click at [600, 284] on button "Add Payment" at bounding box center [643, 285] width 139 height 12
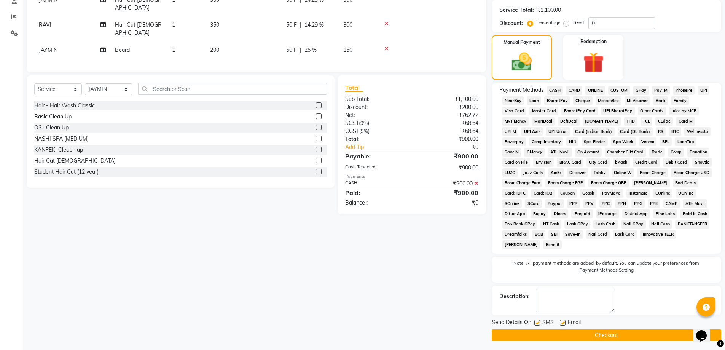
click at [581, 338] on button "Checkout" at bounding box center [607, 335] width 230 height 12
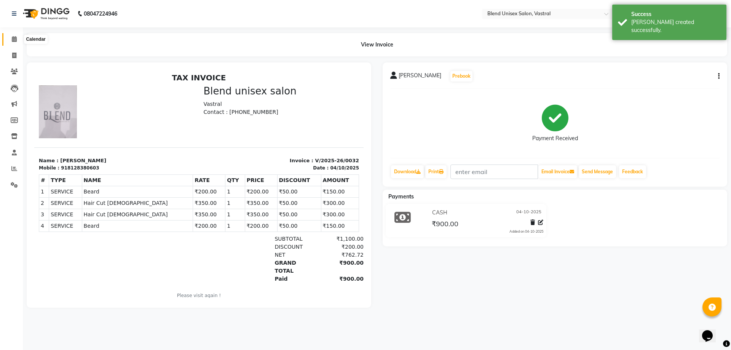
click at [16, 40] on icon at bounding box center [14, 39] width 5 height 6
